Goal: Use online tool/utility: Utilize a website feature to perform a specific function

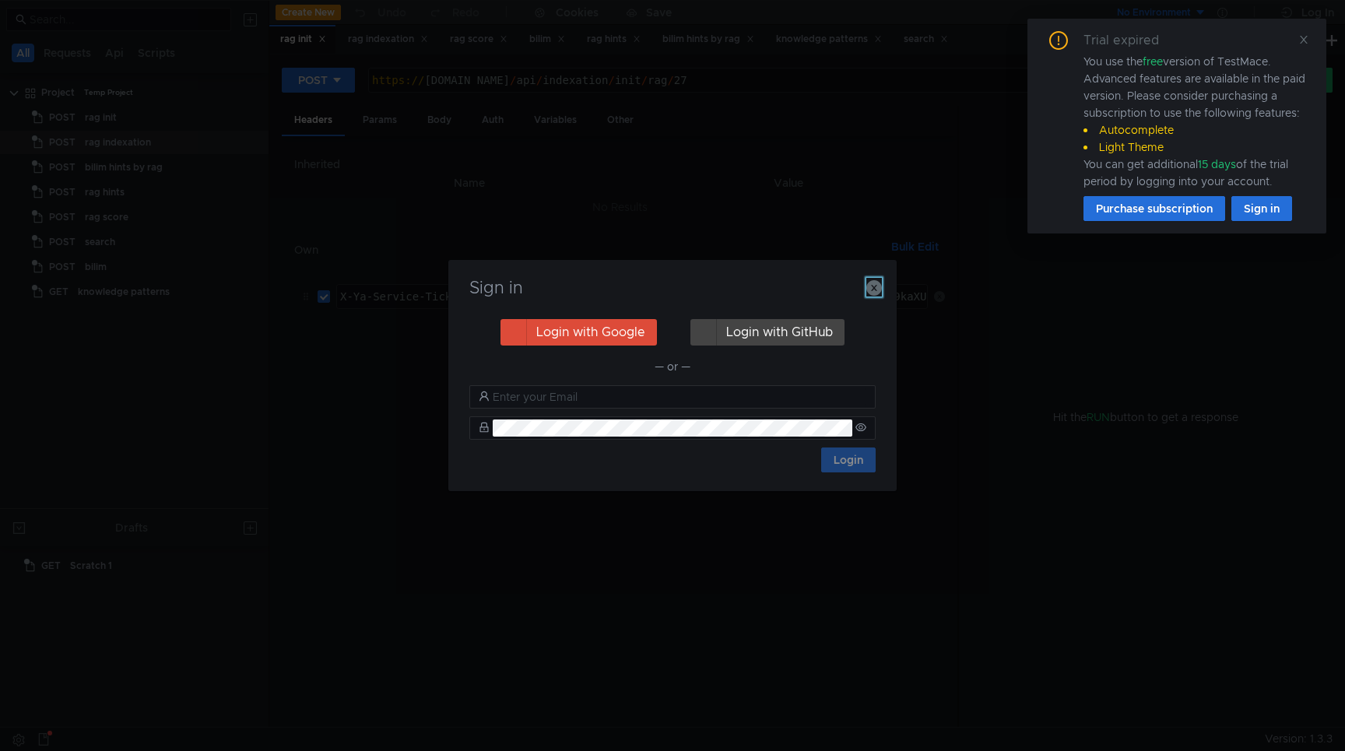
click at [879, 280] on icon "button" at bounding box center [874, 288] width 16 height 16
click at [879, 286] on div "Sign in Login with Google Login with GitHub — or — Login" at bounding box center [672, 375] width 448 height 230
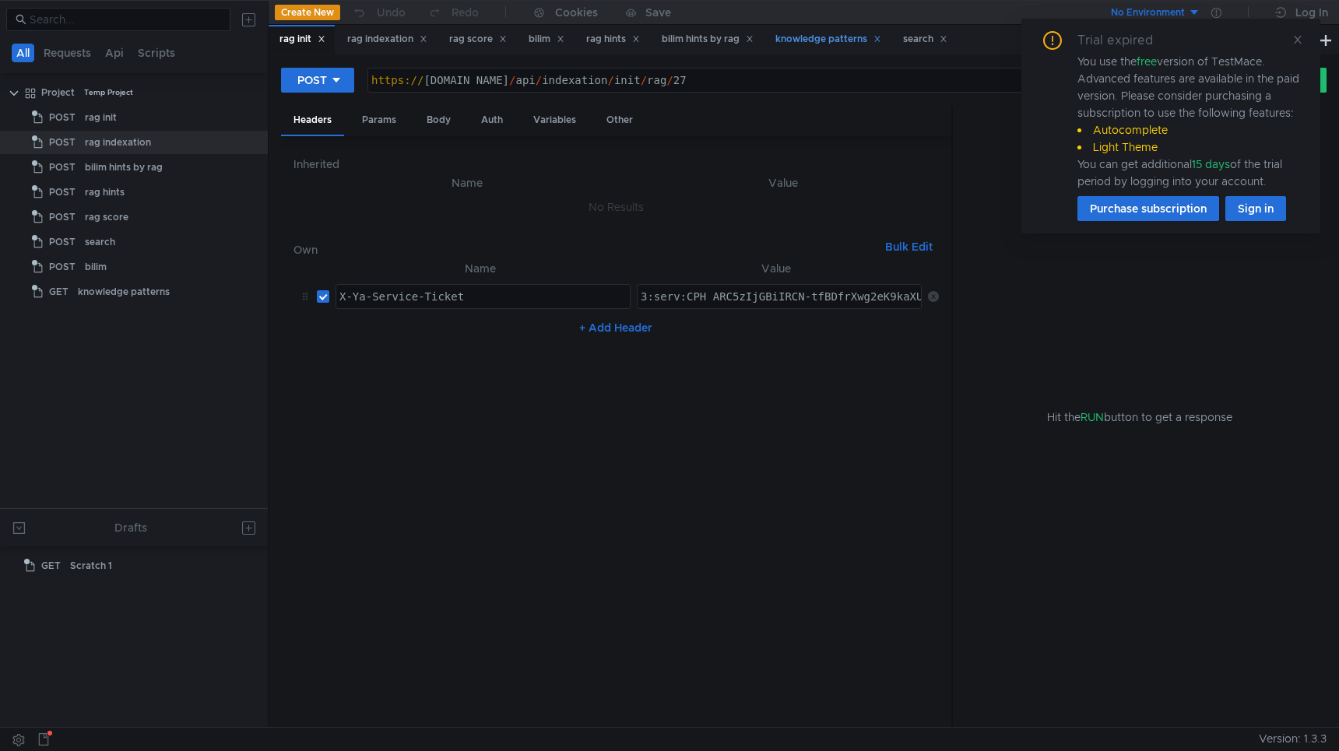
click at [716, 32] on div "bilim hints by rag" at bounding box center [708, 39] width 92 height 16
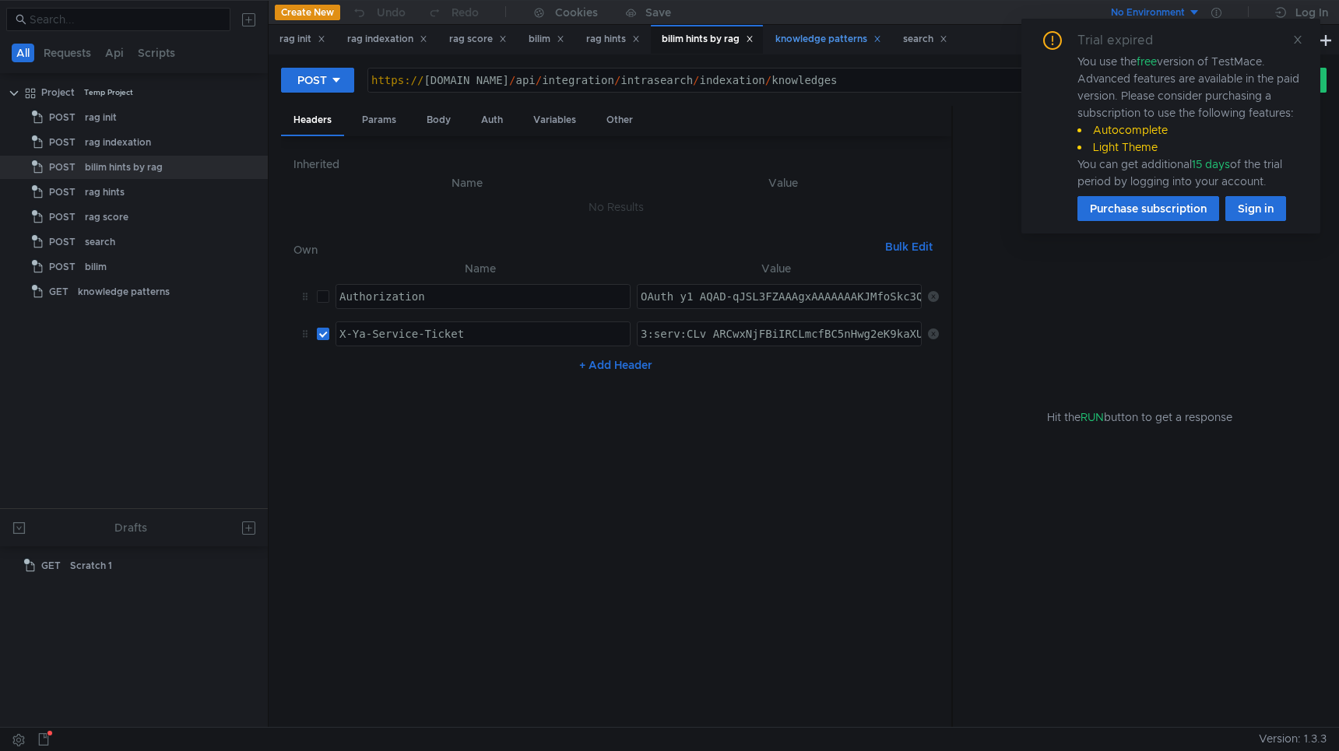
click at [825, 32] on div "knowledge patterns" at bounding box center [828, 39] width 106 height 16
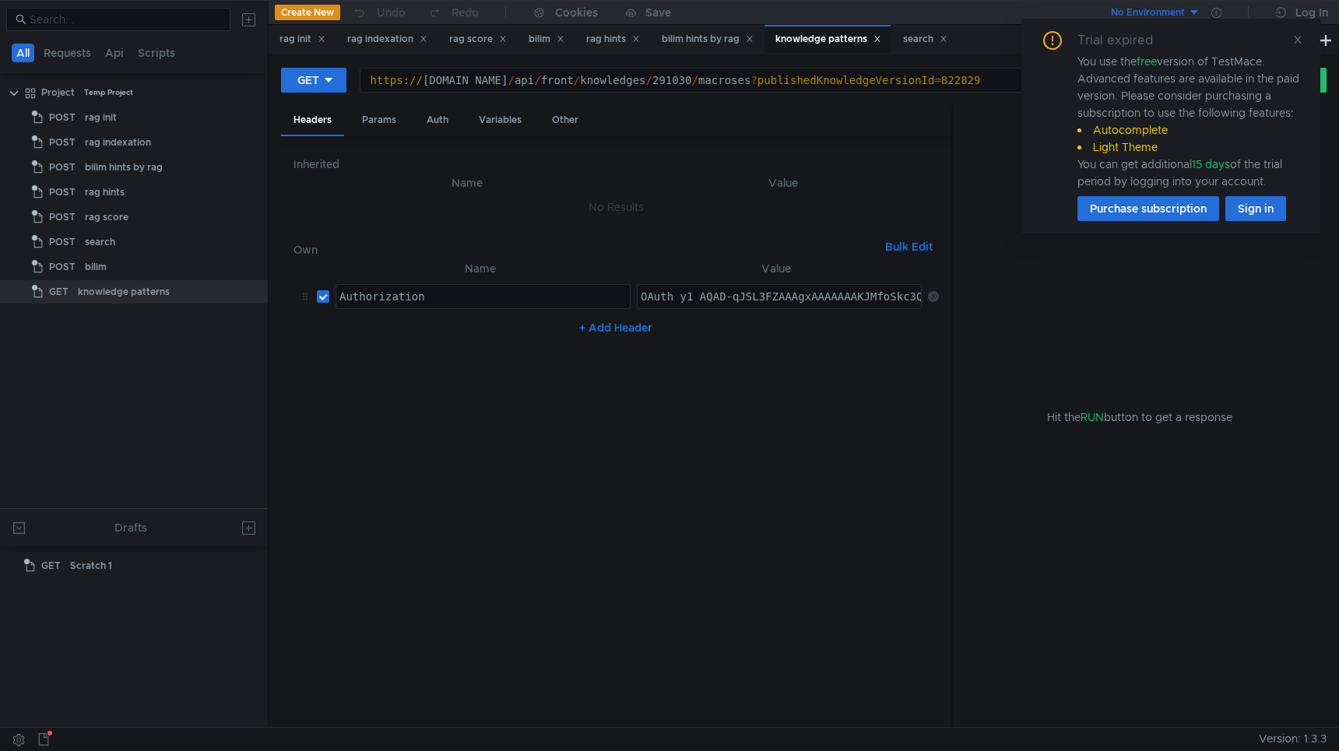
click at [680, 80] on div "https:// [DOMAIN_NAME] / api / front / knowledges / 291030 / macroses ? publish…" at bounding box center [788, 92] width 857 height 37
drag, startPoint x: 678, startPoint y: 80, endPoint x: 1038, endPoint y: 80, distance: 359.6
click at [1038, 80] on body "All Requests Api Scripts Project Temp Project POST rag init POST rag indexation…" at bounding box center [669, 375] width 1339 height 751
type textarea "[URL][DOMAIN_NAME]"
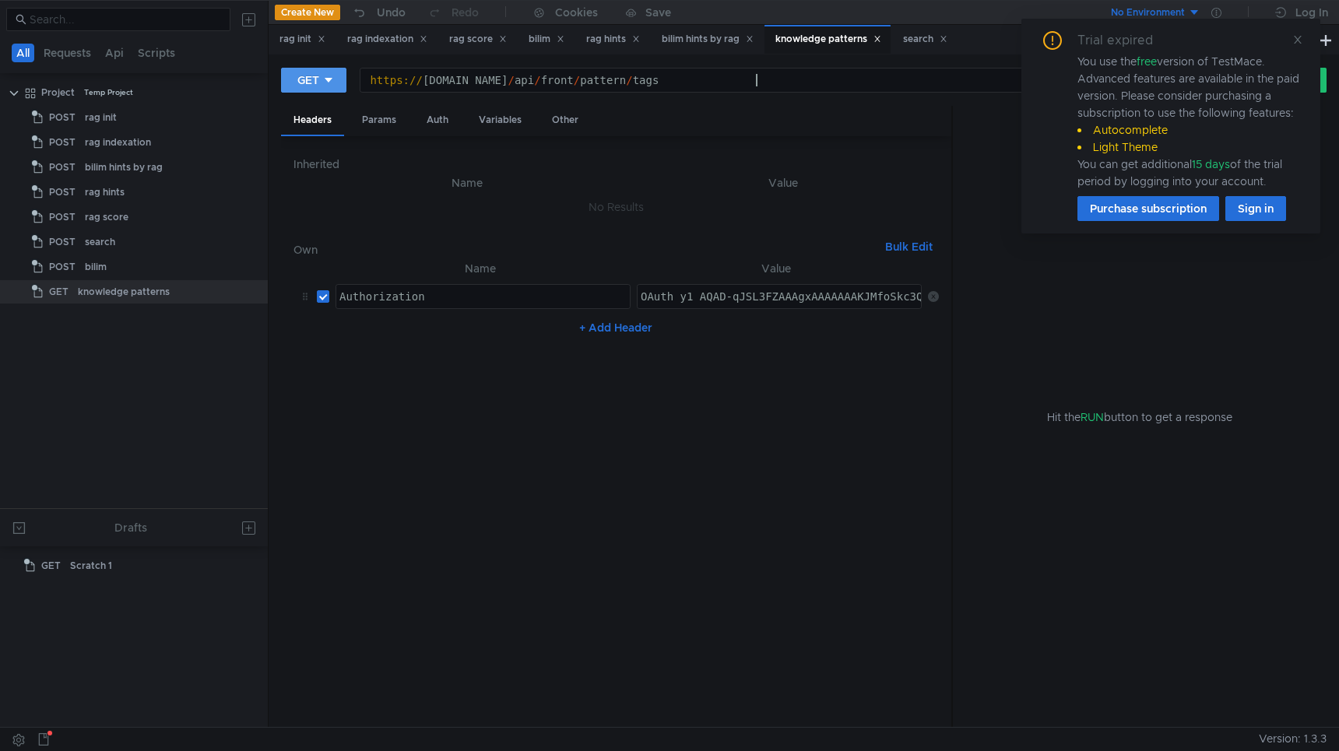
click at [311, 79] on div "GET" at bounding box center [308, 80] width 22 height 17
click at [312, 135] on li "POST" at bounding box center [315, 137] width 68 height 25
click at [634, 234] on div "Own Bulk Edit" at bounding box center [615, 246] width 645 height 25
click at [427, 119] on div "Body" at bounding box center [438, 120] width 49 height 29
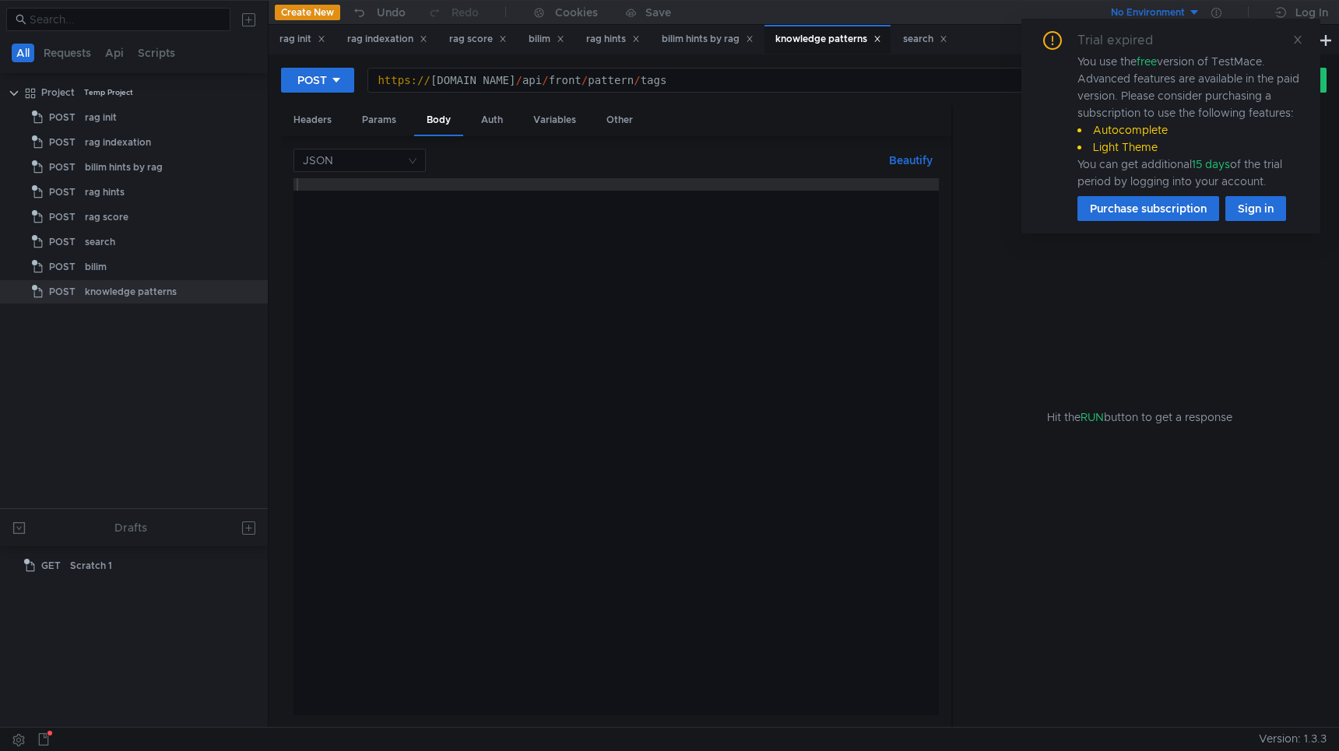
click at [418, 192] on div at bounding box center [615, 459] width 645 height 562
paste textarea "}"
type textarea "}"
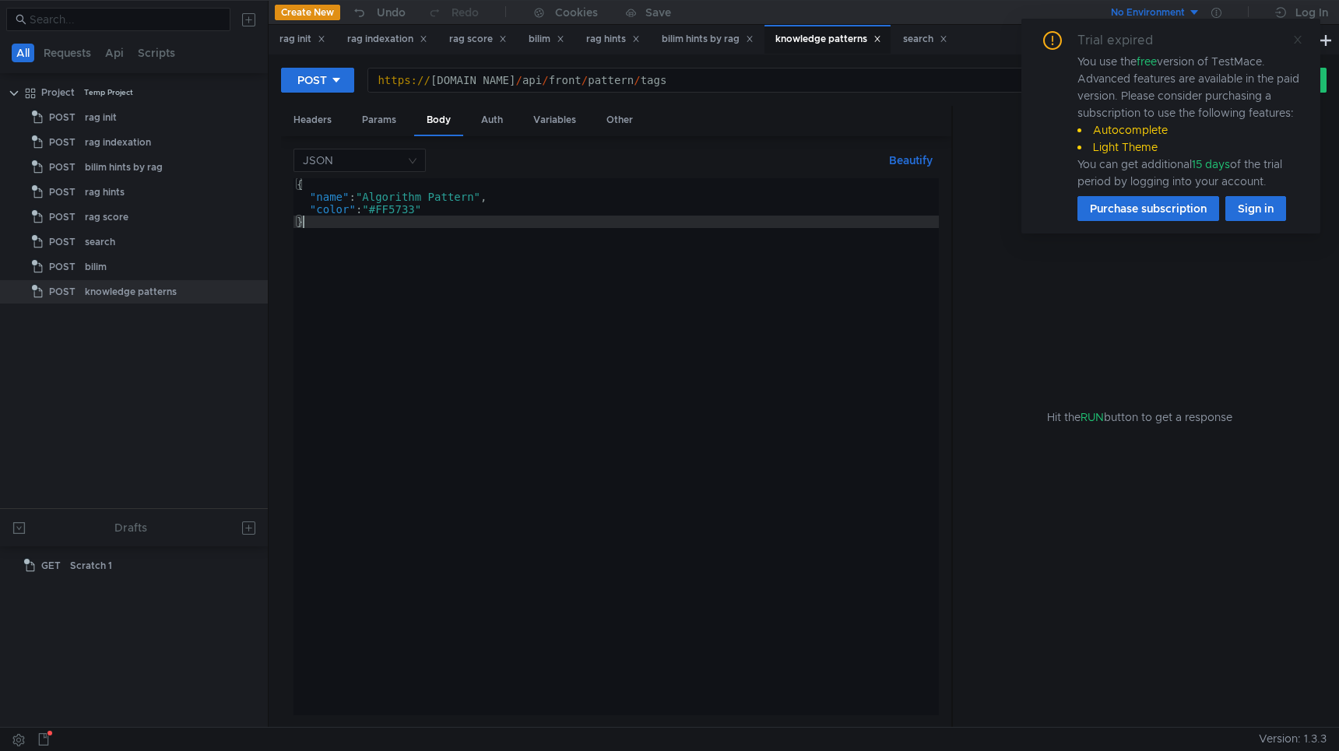
click at [1295, 39] on icon at bounding box center [1297, 39] width 11 height 11
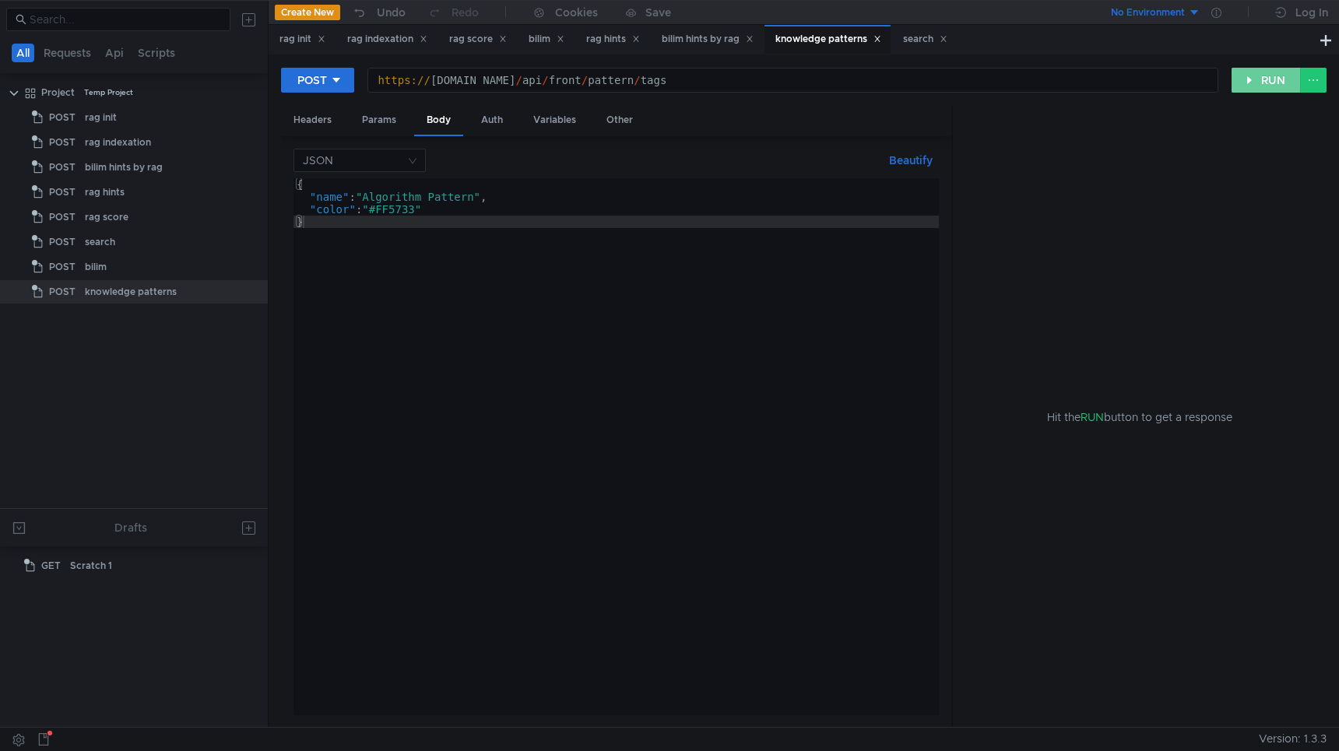
click at [1272, 74] on button "RUN" at bounding box center [1265, 80] width 69 height 25
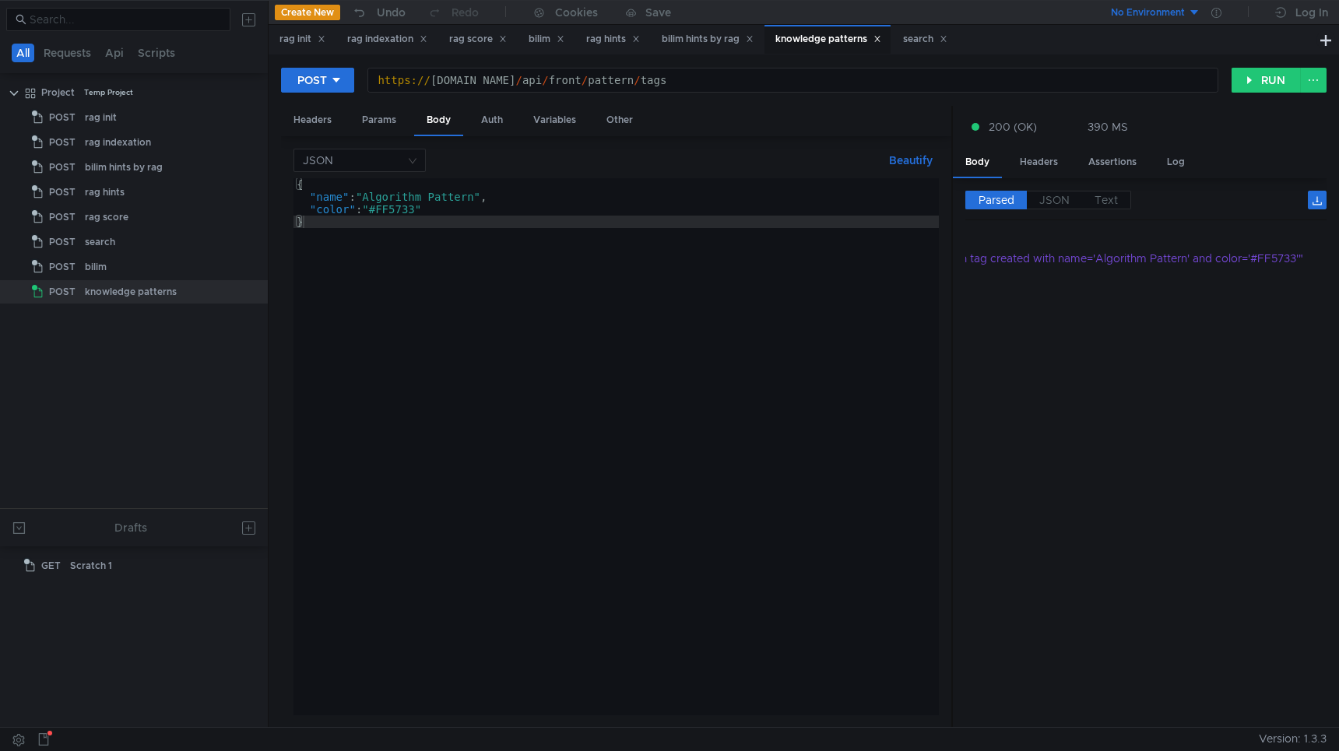
scroll to position [0, 0]
click at [315, 91] on button "POST" at bounding box center [317, 80] width 73 height 25
click at [314, 116] on li "GET" at bounding box center [317, 112] width 73 height 25
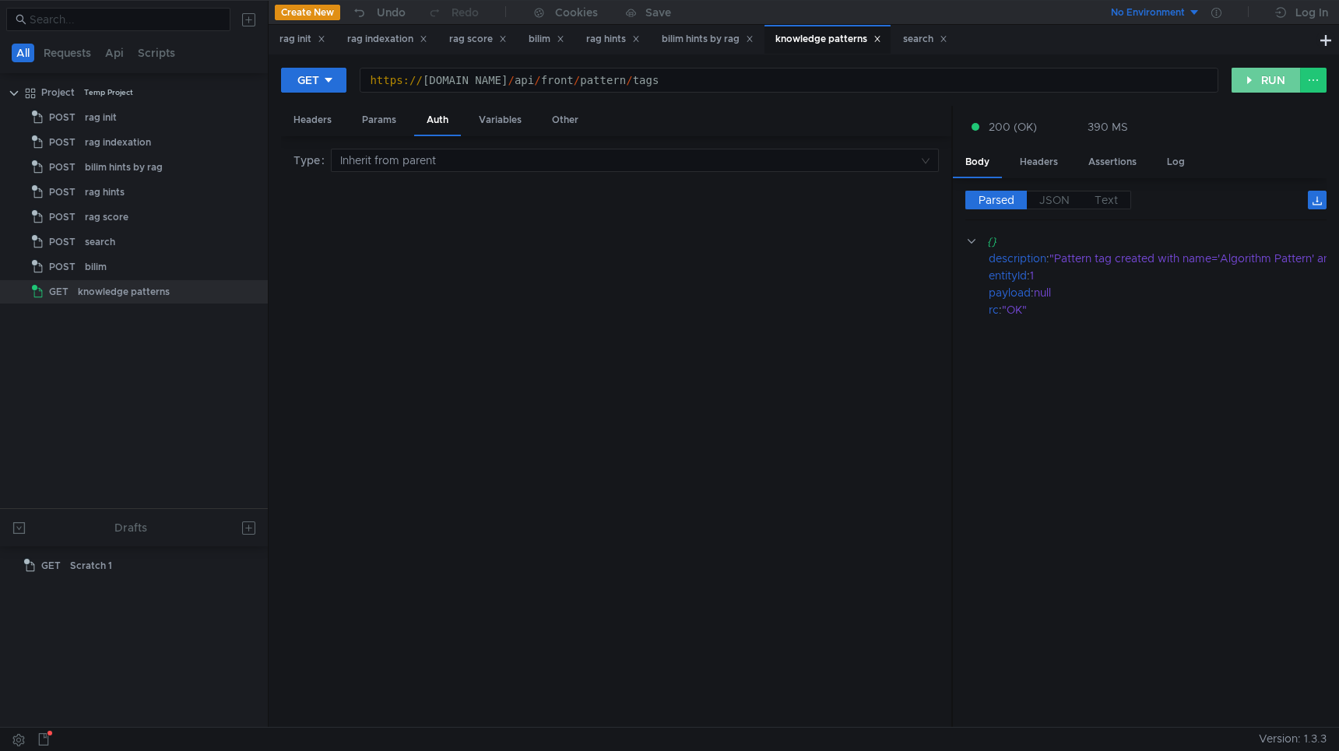
click at [1253, 80] on button "RUN" at bounding box center [1265, 80] width 69 height 25
